Goal: Task Accomplishment & Management: Complete application form

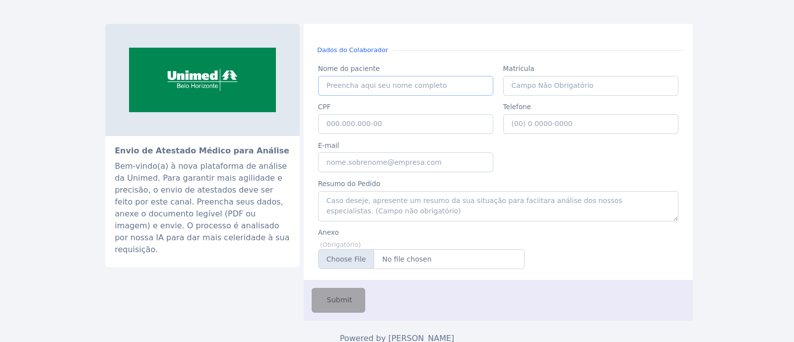
click at [395, 91] on input "Nome do paciente" at bounding box center [406, 86] width 176 height 20
click at [410, 88] on input "Nome do paciente" at bounding box center [406, 86] width 176 height 20
paste input "THEOFILO DE RAMOS DIAS"
type input "THEOFILO DE RAMOS DIAS"
click at [395, 121] on input "CPF" at bounding box center [406, 124] width 176 height 20
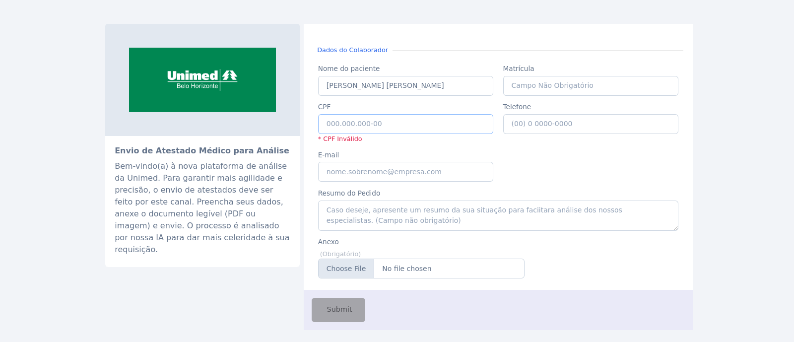
paste input "082.881.856-81"
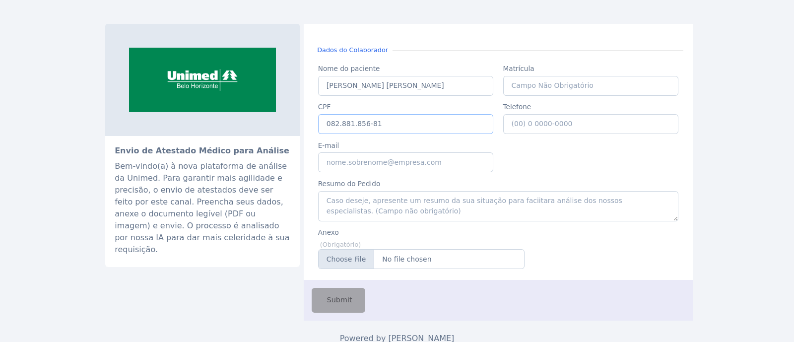
type input "082.881.856-81"
click at [433, 164] on input "E-mail" at bounding box center [406, 162] width 176 height 20
type input "[EMAIL_ADDRESS][PERSON_NAME][DOMAIN_NAME]"
click at [346, 255] on input "Anexo" at bounding box center [421, 259] width 207 height 20
type input "C:\fakepath\THEOFILO DE RAMOS DIAS.pdf"
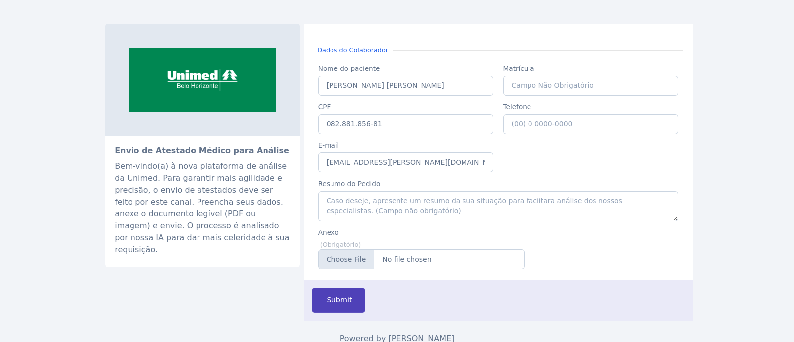
click at [336, 296] on span "Submit" at bounding box center [338, 300] width 27 height 11
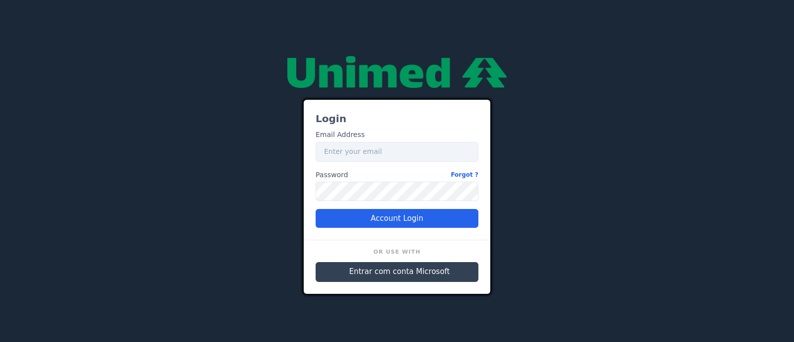
click at [383, 274] on span "Entrar com conta Microsoft" at bounding box center [400, 271] width 101 height 11
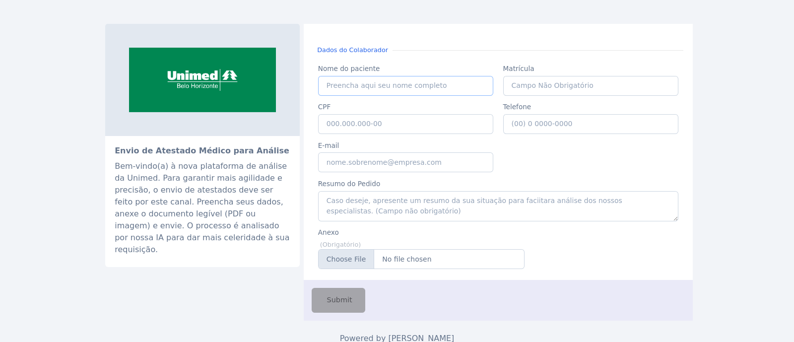
click at [419, 82] on input "Nome do paciente" at bounding box center [406, 86] width 176 height 20
paste input "ANA LUCIA COSTA DE OLIVEIRA"
type input "ANA LUCIA COSTA DE OLIVEIRA"
click at [415, 126] on input "CPF" at bounding box center [406, 124] width 176 height 20
paste input "027.015.956-81"
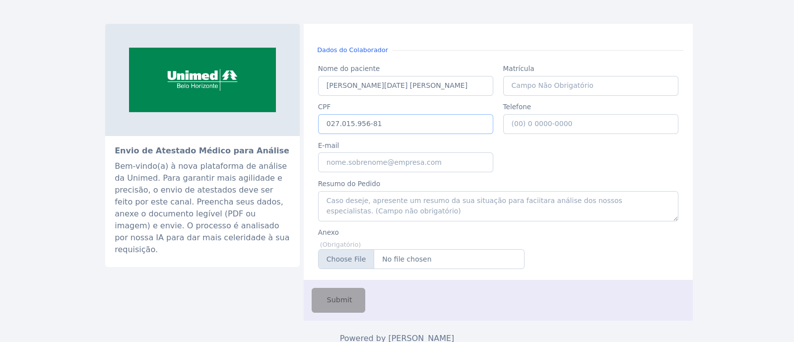
type input "027.015.956-81"
click at [371, 162] on input "E-mail" at bounding box center [406, 162] width 176 height 20
type input "[EMAIL_ADDRESS][PERSON_NAME][DOMAIN_NAME]"
click at [353, 262] on input "Anexo" at bounding box center [421, 259] width 207 height 20
type input "C:\fakepath\ANA LUCIA COSTA DE OLIVEIRA.pdf"
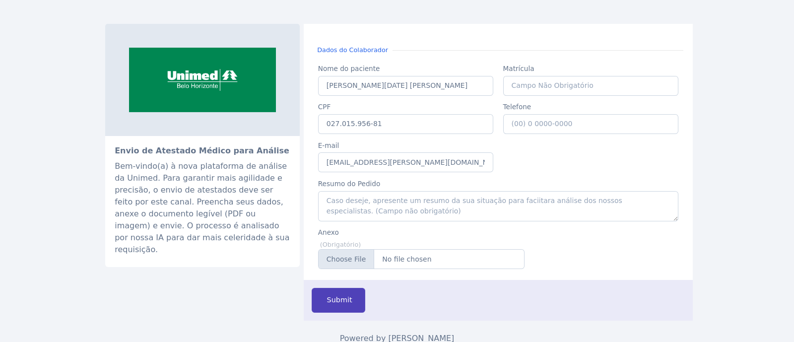
click at [332, 295] on span "Submit" at bounding box center [338, 300] width 27 height 11
click at [399, 89] on input "Nome do paciente" at bounding box center [406, 86] width 176 height 20
type input "a"
click at [325, 87] on input "[PERSON_NAME] MARIZELIA [PERSON_NAME] [PERSON_NAME]" at bounding box center [406, 86] width 176 height 20
drag, startPoint x: 454, startPoint y: 81, endPoint x: 245, endPoint y: 80, distance: 209.5
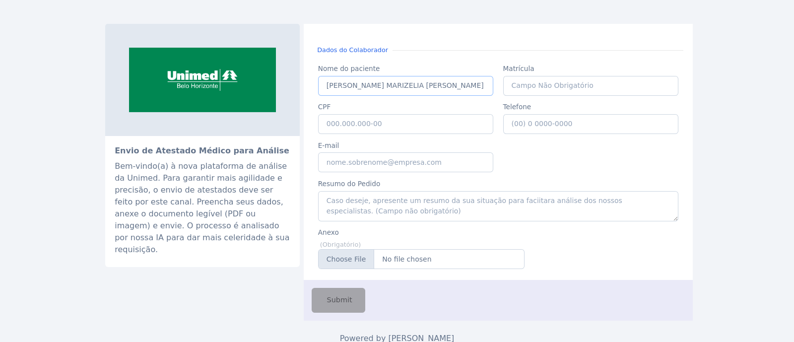
click at [245, 80] on div "Envio de Atestado Médico para Análise Bem-vindo(a) à nova plataforma de análise…" at bounding box center [397, 172] width 584 height 297
type input "[PERSON_NAME] MARIZELIA [PERSON_NAME] [PERSON_NAME]"
click at [379, 118] on input "CPF" at bounding box center [406, 124] width 176 height 20
paste input "039.483.996-03"
type input "039.483.996-03"
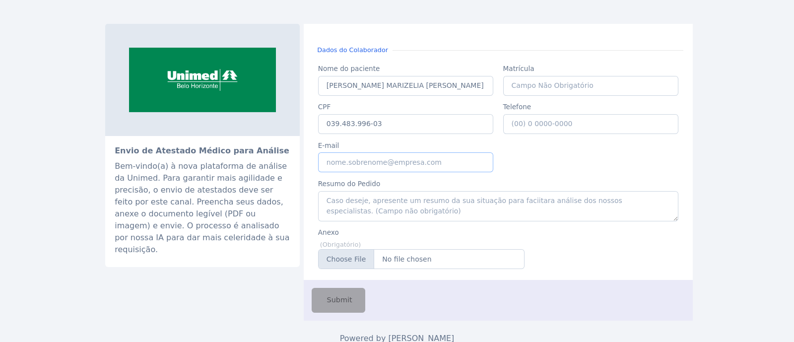
click at [371, 162] on input "E-mail" at bounding box center [406, 162] width 176 height 20
type input "G"
type input "[EMAIL_ADDRESS][PERSON_NAME][DOMAIN_NAME]"
click at [366, 262] on input "Anexo" at bounding box center [421, 259] width 207 height 20
type input "C:\fakepath\[PERSON_NAME] MARIZELIA [PERSON_NAME] [PERSON_NAME].pdf"
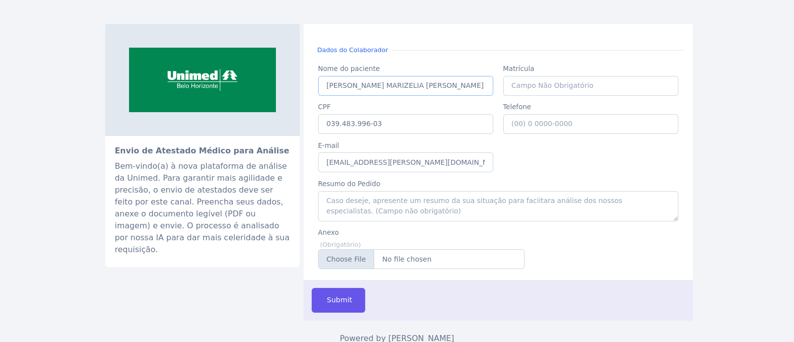
drag, startPoint x: 452, startPoint y: 89, endPoint x: 318, endPoint y: 88, distance: 134.1
click at [318, 88] on input "[PERSON_NAME] MARIZELIA [PERSON_NAME] [PERSON_NAME]" at bounding box center [406, 86] width 176 height 20
click at [350, 295] on button "Submit" at bounding box center [339, 300] width 54 height 24
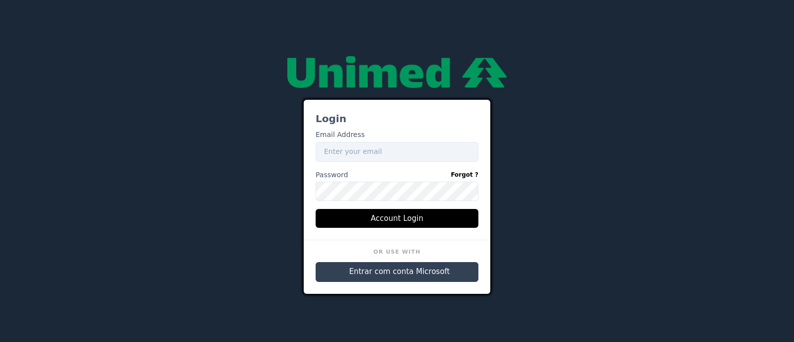
click at [384, 270] on span "Entrar com conta Microsoft" at bounding box center [400, 271] width 101 height 11
